Goal: Go to known website: Access a specific website the user already knows

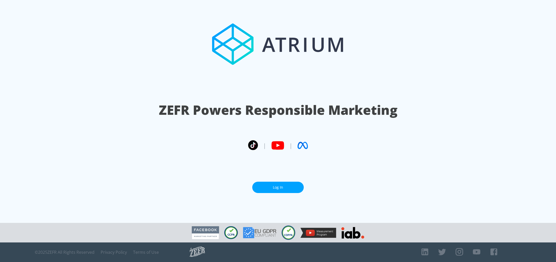
click at [274, 189] on link "Log In" at bounding box center [277, 188] width 51 height 12
